Goal: Information Seeking & Learning: Find specific fact

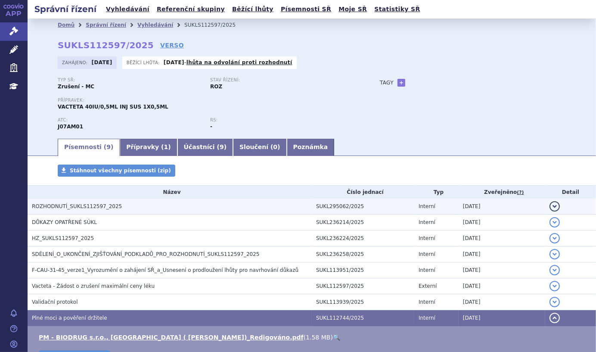
scroll to position [94, 0]
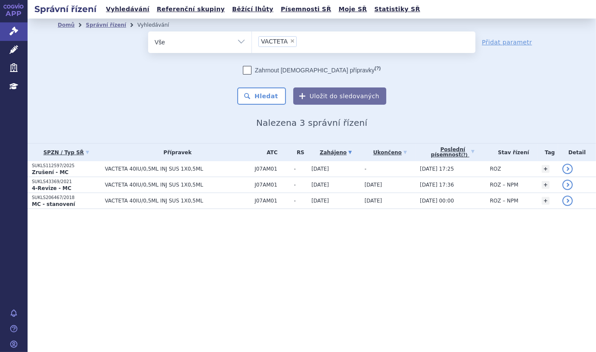
click at [290, 42] on span "×" at bounding box center [292, 40] width 5 height 5
click at [252, 42] on select "VACTETA" at bounding box center [251, 42] width 0 height 22
select select
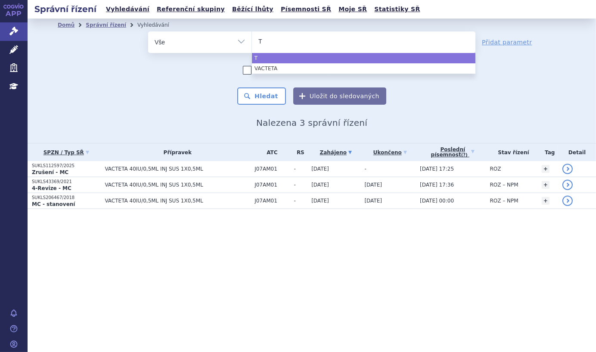
type input "TE"
type input "TEA"
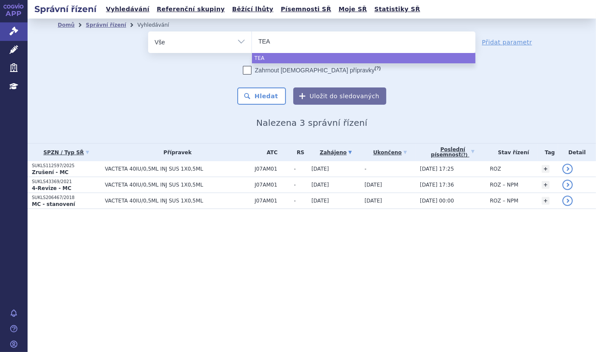
type input "TE"
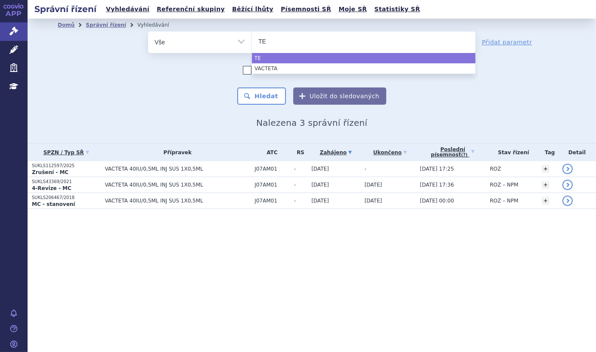
type input "TET"
type input "TETA"
type input "TETAVA"
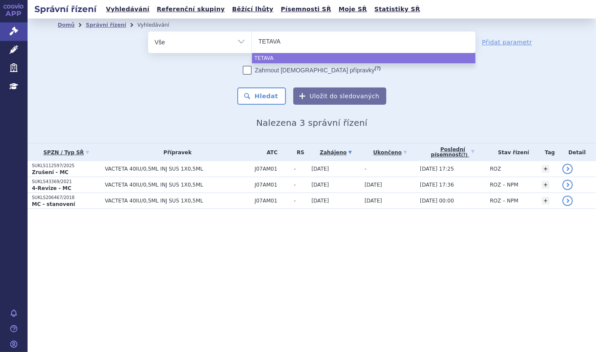
type input "TETAVAX"
select select "TETAVAX"
click at [269, 97] on button "Hledat" at bounding box center [261, 95] width 49 height 17
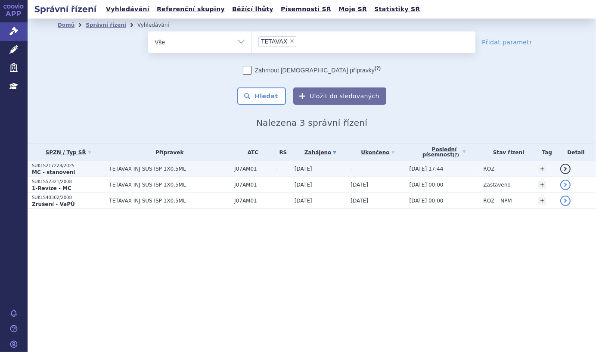
click at [565, 169] on link "detail" at bounding box center [565, 169] width 10 height 10
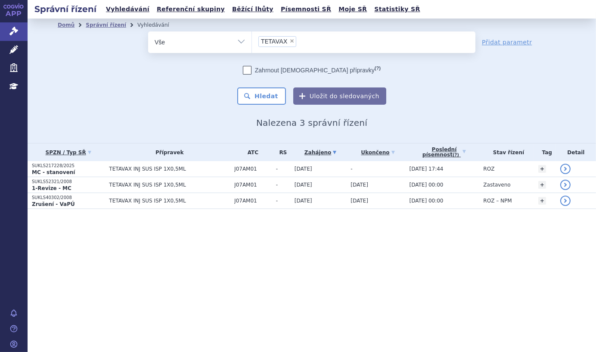
click at [290, 40] on span "×" at bounding box center [291, 40] width 5 height 5
click at [252, 40] on select "TETAVAX" at bounding box center [251, 42] width 0 height 22
select select
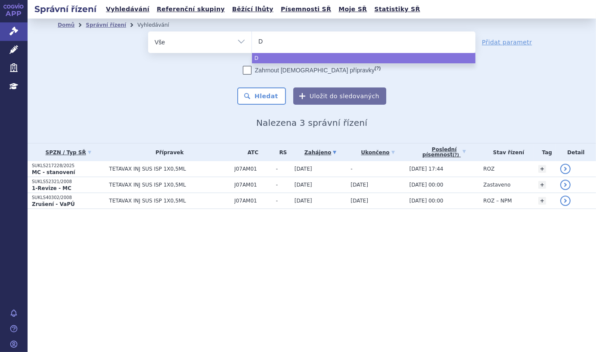
type input "DE"
type input "DEx"
type input "DExa"
type input "DExam"
type input "DExame"
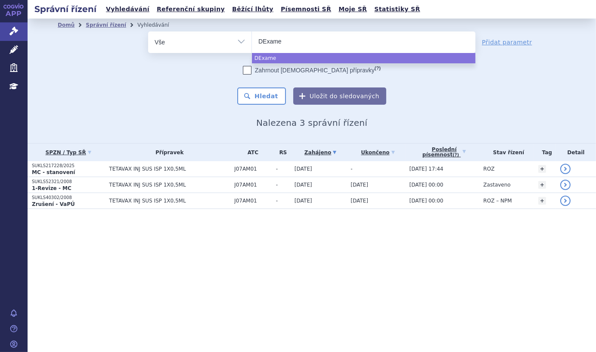
type input "DExam"
type input "DExa"
type input "DEx"
type input "DE"
type input "DEX"
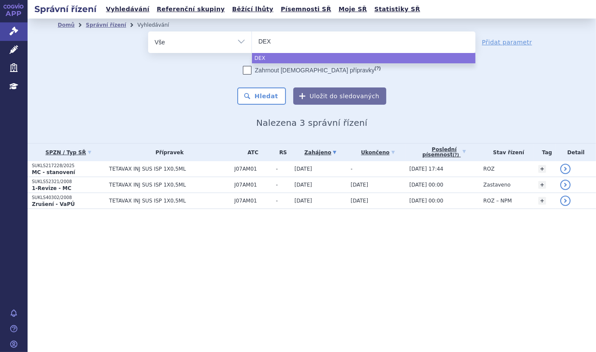
type input "DEXA"
type input "DEXA?"
type input "DEXA"
type input "DEXAM"
type input "DEXAMR"
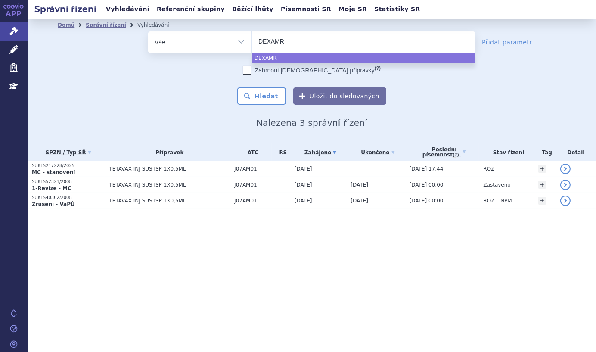
type input "DEXAMRT"
type input "DEXAMRTH"
type input "DEXAMRTHA"
type input "DEXAMRTHAS"
type input "DEXAMRTHASO"
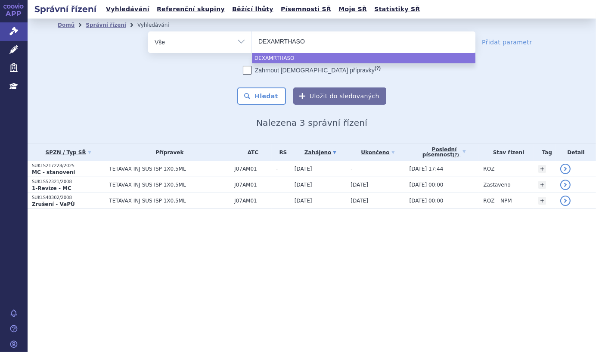
type input "DEXAMRTHASON"
select select "DEXAMRTHASON"
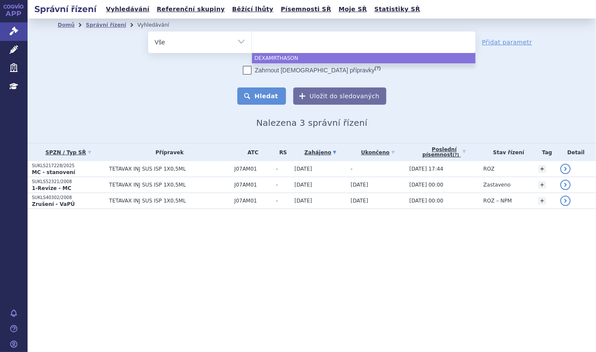
click at [264, 93] on button "Hledat" at bounding box center [261, 95] width 49 height 17
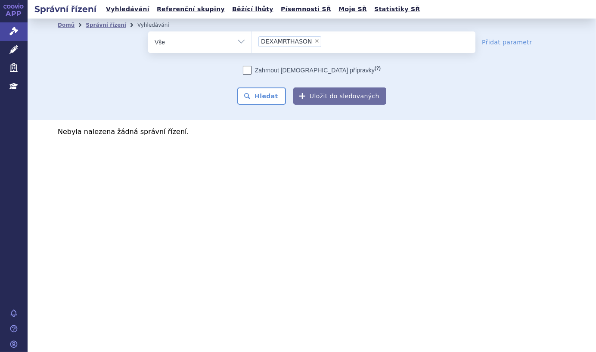
click at [285, 40] on span "DEXAMRTHASON" at bounding box center [286, 41] width 51 height 6
click at [252, 40] on select "DEXAMRTHASON" at bounding box center [251, 42] width 0 height 22
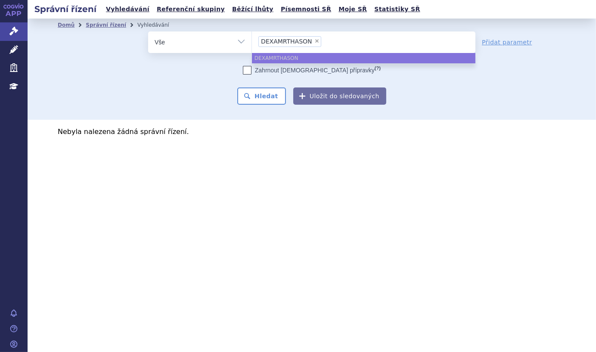
click at [287, 41] on span "DEXAMRTHASON" at bounding box center [286, 41] width 51 height 6
click at [252, 41] on select "DEXAMRTHASON" at bounding box center [251, 42] width 0 height 22
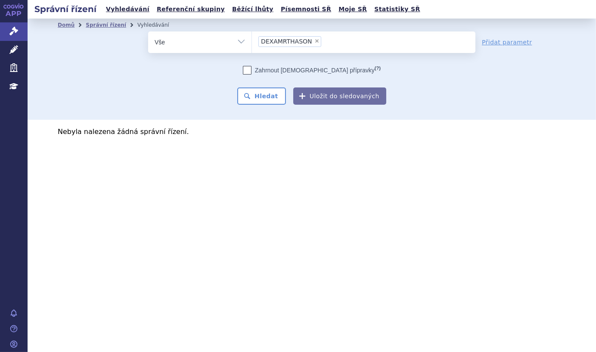
click at [314, 40] on span "×" at bounding box center [316, 40] width 5 height 5
click at [252, 40] on select "DEXAMRTHASON" at bounding box center [251, 42] width 0 height 22
select select
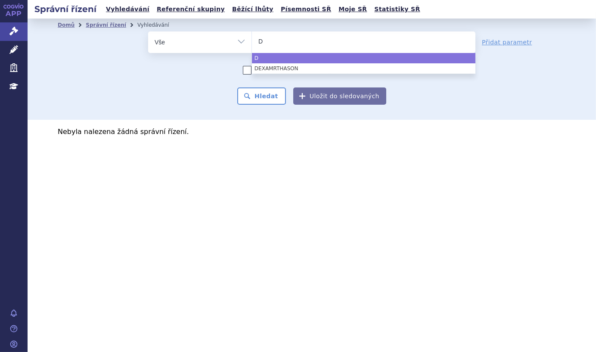
type input "D"
select select "D"
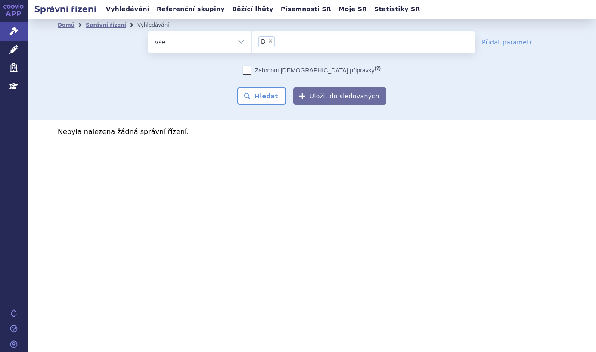
type input "D"
select select
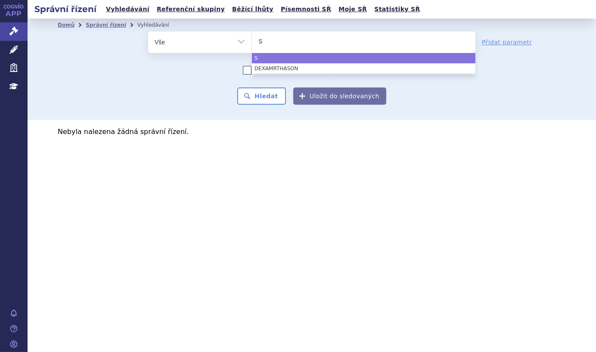
type input "SU"
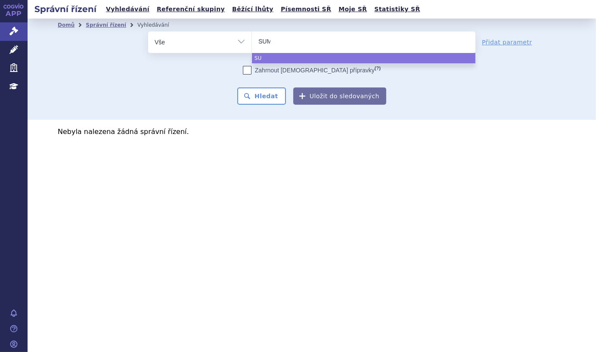
type input "SUME"
type input "SUMET"
type input "SUMETRO"
type input "SUMETROL"
type input "SUMETROLI"
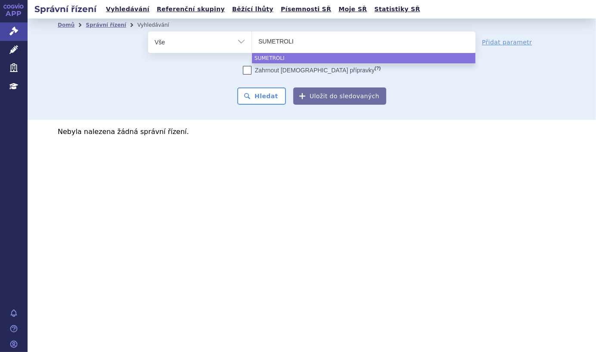
type input "SUMETROLIM"
select select "SUMETROLIM"
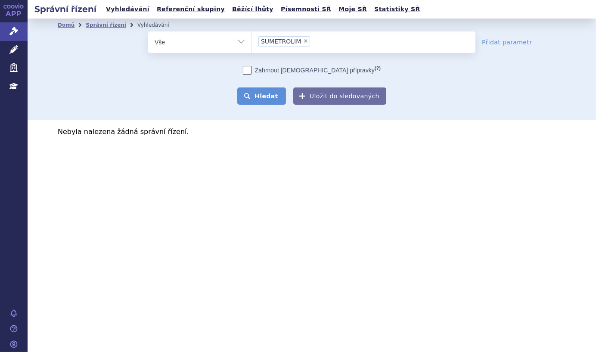
click at [269, 96] on button "Hledat" at bounding box center [261, 95] width 49 height 17
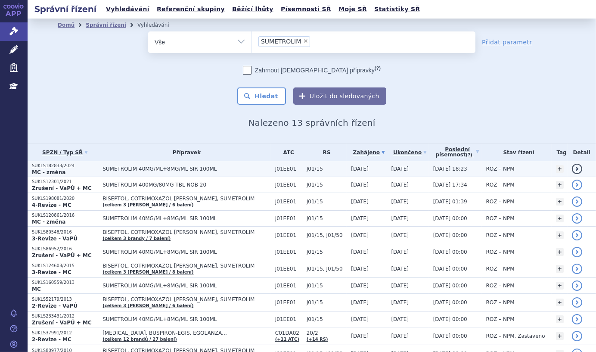
click at [571, 169] on link "detail" at bounding box center [576, 169] width 10 height 10
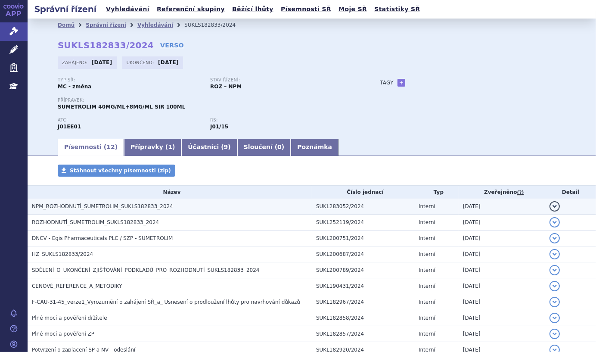
click at [549, 207] on button "detail" at bounding box center [554, 206] width 10 height 10
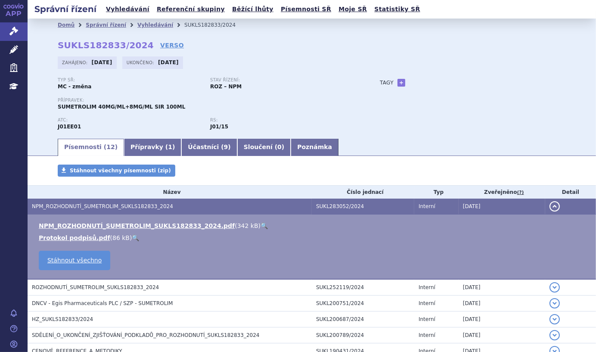
click at [260, 223] on link "🔍" at bounding box center [263, 225] width 7 height 7
